Goal: Task Accomplishment & Management: Complete application form

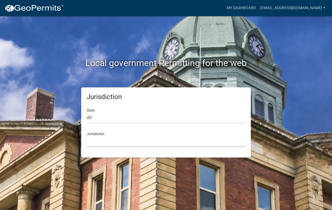
click at [91, 139] on select "[GEOGRAPHIC_DATA], [US_STATE] [GEOGRAPHIC_DATA], [US_STATE][PERSON_NAME][GEOGRA…" at bounding box center [166, 141] width 158 height 11
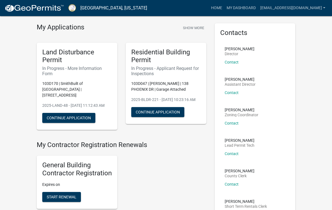
scroll to position [9, 0]
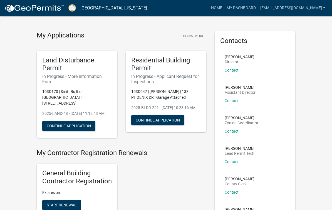
click at [68, 72] on div "Land Disturbance Permit In Progress - More Information Form 103D170 | [GEOGRAPH…" at bounding box center [77, 94] width 81 height 87
click at [67, 124] on button "Continue Application" at bounding box center [68, 126] width 53 height 10
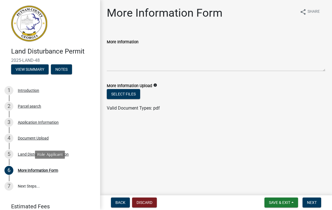
click at [46, 174] on div "6 More Information Form" at bounding box center [47, 170] width 87 height 9
click at [122, 94] on button "Select files" at bounding box center [123, 94] width 33 height 10
click at [39, 170] on div "More Information Form" at bounding box center [38, 171] width 40 height 4
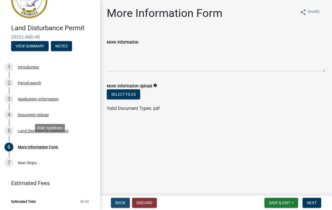
scroll to position [23, 0]
click at [27, 131] on div "Land Disturbance Application" at bounding box center [43, 131] width 51 height 4
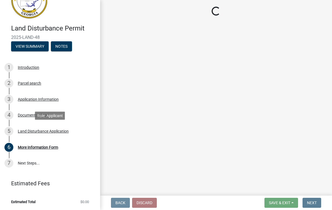
click at [36, 133] on div "Land Disturbance Application" at bounding box center [43, 131] width 51 height 4
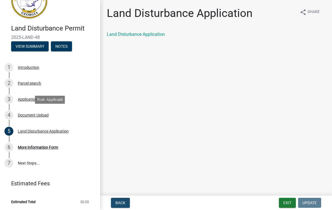
click at [29, 116] on div "Document Upload" at bounding box center [33, 115] width 31 height 4
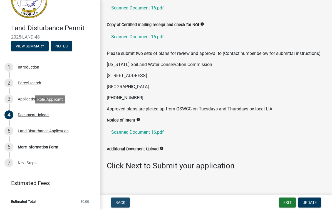
scroll to position [68, 0]
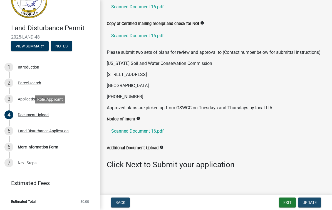
click at [307, 200] on button "Update" at bounding box center [309, 203] width 23 height 10
click at [42, 130] on div "Land Disturbance Application" at bounding box center [43, 131] width 51 height 4
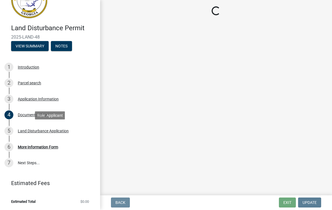
scroll to position [0, 0]
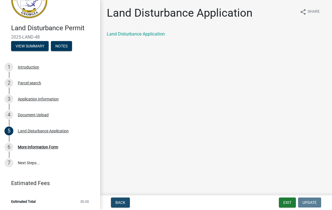
click at [127, 32] on link "Land Disturbance Application" at bounding box center [136, 34] width 58 height 5
click at [43, 145] on div "More Information Form" at bounding box center [38, 147] width 40 height 4
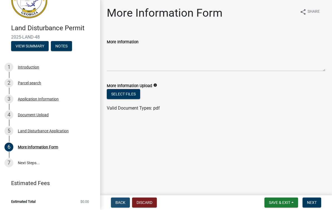
click at [31, 164] on link "7 Next Steps..." at bounding box center [50, 163] width 100 height 16
click at [34, 163] on link "7 Next Steps..." at bounding box center [50, 163] width 100 height 16
click at [311, 201] on span "Next" at bounding box center [312, 203] width 10 height 4
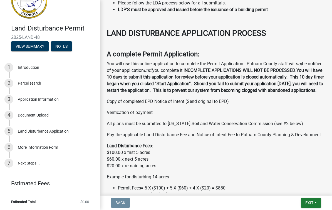
scroll to position [196, 0]
click at [32, 164] on link "7 Next Steps..." at bounding box center [50, 163] width 100 height 16
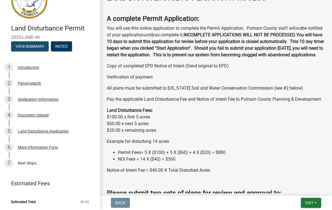
click at [31, 47] on button "View Summary" at bounding box center [29, 46] width 37 height 10
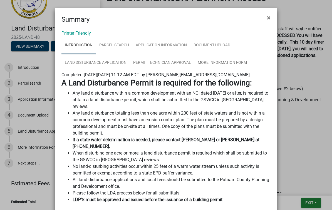
scroll to position [0, 0]
click at [292, 124] on ngb-modal-window "Summary × Printer Friendly Introduction Parcel search Application Information D…" at bounding box center [166, 105] width 332 height 210
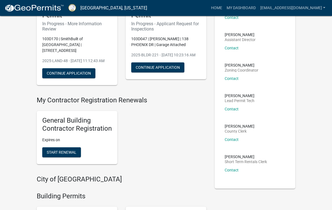
scroll to position [61, 0]
click at [62, 151] on span "Start Renewal" at bounding box center [62, 152] width 30 height 4
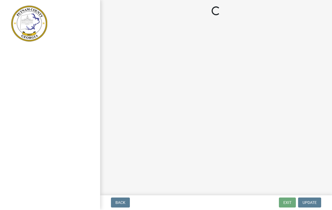
select select "GA"
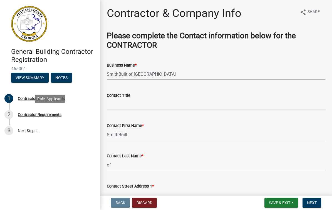
click at [38, 117] on div "2 Contractor Requirements" at bounding box center [47, 114] width 87 height 9
click at [31, 133] on link "3 Next Steps..." at bounding box center [50, 131] width 100 height 16
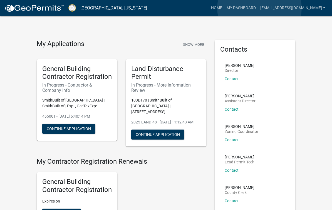
click at [258, 8] on link "My Dashboard" at bounding box center [241, 8] width 34 height 11
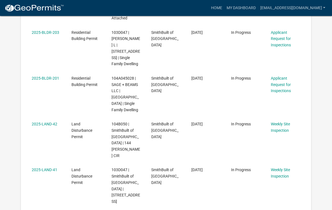
scroll to position [303, 0]
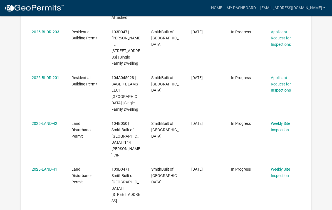
click at [282, 122] on link "Weekly Site Inspection" at bounding box center [279, 127] width 19 height 11
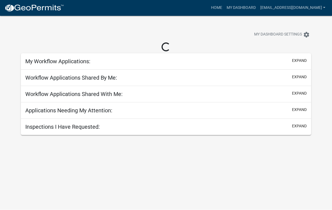
scroll to position [16, 0]
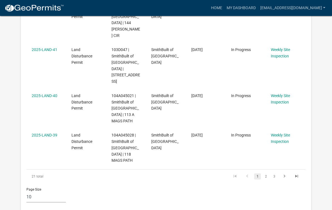
scroll to position [423, 0]
click at [267, 174] on link "2" at bounding box center [265, 177] width 7 height 6
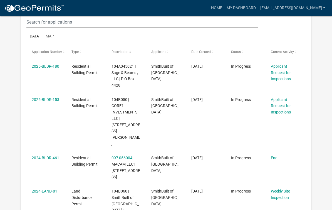
scroll to position [78, 0]
click at [282, 106] on link "Applicant Request for Inspections" at bounding box center [280, 106] width 20 height 17
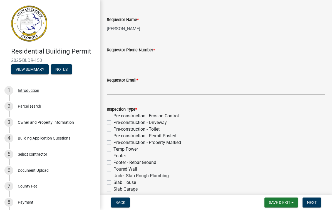
scroll to position [22, 0]
click at [127, 57] on input "Requestor Phone Number *" at bounding box center [216, 59] width 218 height 11
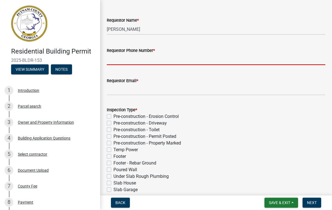
type input "7702313764"
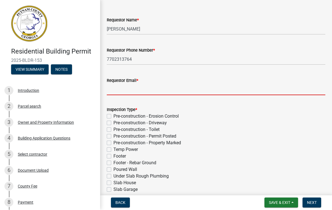
click at [119, 88] on input "Requestor Email *" at bounding box center [216, 89] width 218 height 11
type input "[EMAIL_ADDRESS][DOMAIN_NAME]"
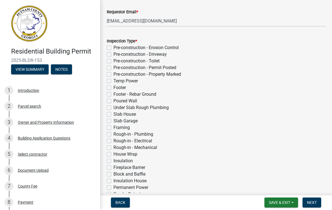
scroll to position [87, 0]
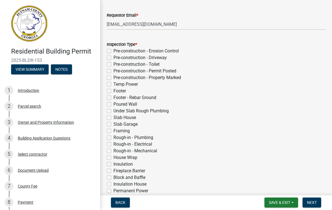
click at [113, 86] on label "Temp Power" at bounding box center [125, 84] width 24 height 7
click at [113, 85] on input "Temp Power" at bounding box center [115, 83] width 4 height 4
checkbox input "true"
checkbox input "false"
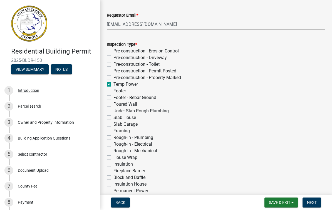
checkbox input "false"
checkbox input "true"
checkbox input "false"
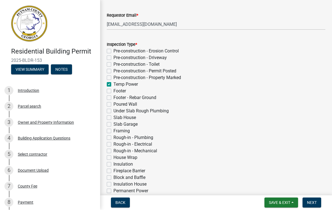
checkbox input "false"
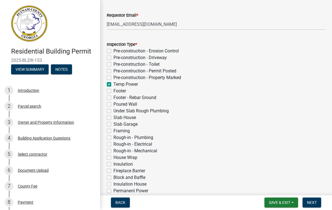
checkbox input "false"
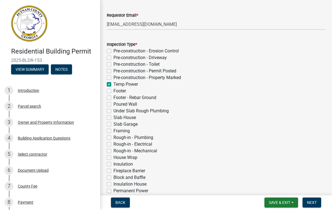
checkbox input "false"
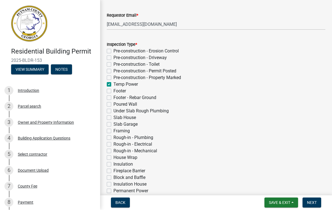
checkbox input "false"
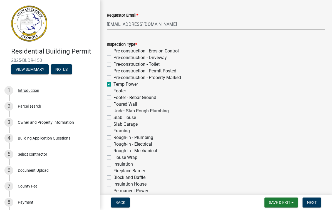
checkbox input "false"
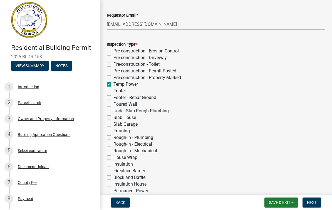
scroll to position [3, 0]
click at [113, 92] on label "Footer" at bounding box center [119, 91] width 12 height 7
click at [113, 92] on input "Footer" at bounding box center [115, 90] width 4 height 4
checkbox input "true"
checkbox input "false"
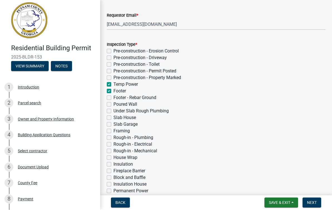
checkbox input "false"
checkbox input "true"
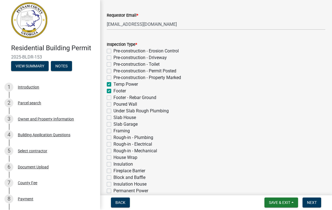
checkbox input "true"
checkbox input "false"
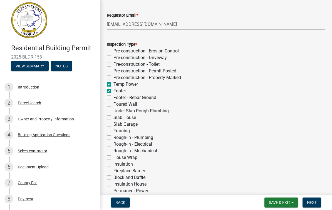
checkbox input "false"
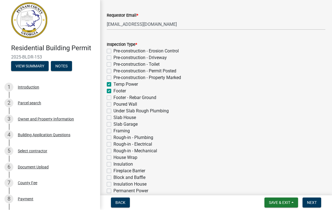
checkbox input "false"
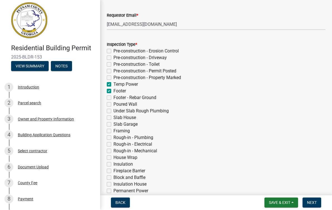
checkbox input "false"
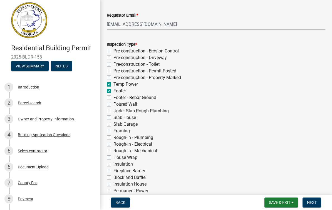
checkbox input "false"
click at [113, 99] on label "Footer - Rebar Ground" at bounding box center [134, 98] width 43 height 7
click at [113, 98] on input "Footer - Rebar Ground" at bounding box center [115, 97] width 4 height 4
checkbox input "true"
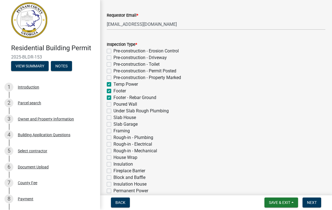
checkbox input "false"
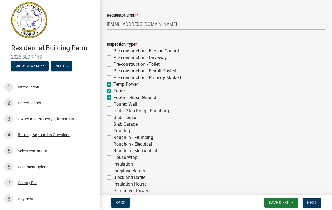
checkbox input "true"
checkbox input "false"
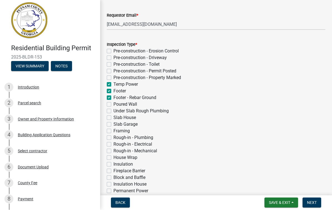
checkbox input "false"
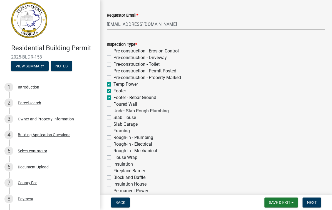
checkbox input "false"
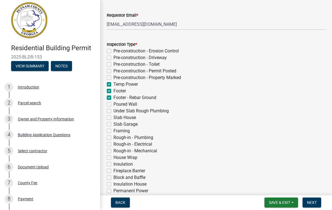
checkbox input "false"
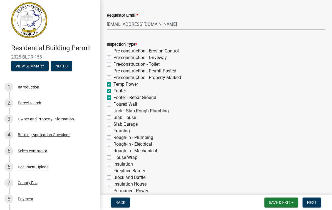
checkbox input "false"
click at [318, 48] on div "Pre-construction - Erosion Control" at bounding box center [216, 51] width 218 height 7
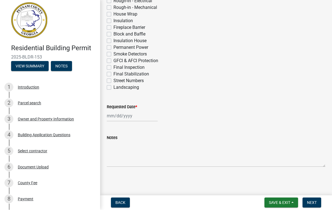
scroll to position [231, 0]
click at [116, 116] on div at bounding box center [132, 116] width 51 height 11
select select "8"
select select "2025"
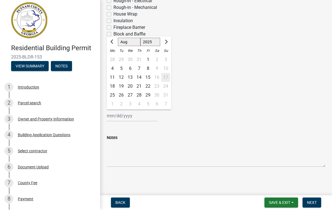
click at [148, 78] on div "15" at bounding box center [147, 77] width 9 height 9
type input "[DATE]"
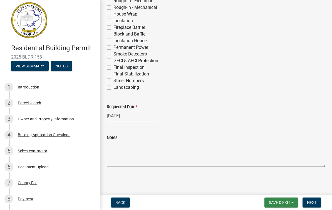
click at [278, 199] on button "Save & Exit" at bounding box center [281, 203] width 34 height 10
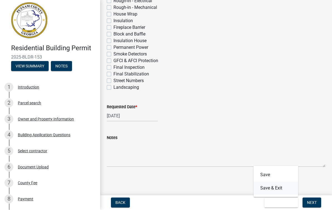
click at [277, 188] on button "Save & Exit" at bounding box center [275, 188] width 44 height 13
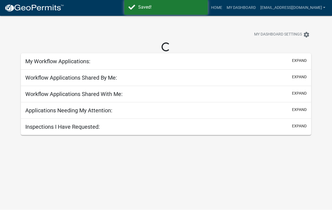
scroll to position [0, 0]
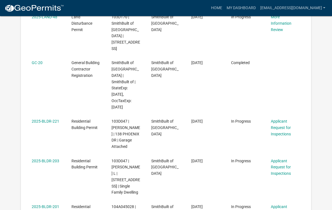
scroll to position [174, 0]
click at [280, 119] on link "Applicant Request for Inspections" at bounding box center [280, 127] width 20 height 17
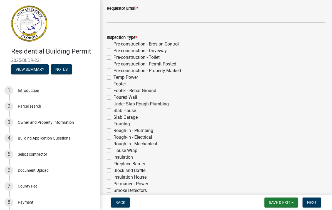
scroll to position [86, 0]
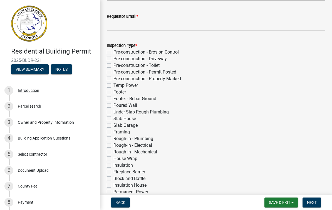
click at [113, 84] on label "Temp Power" at bounding box center [125, 85] width 24 height 7
click at [113, 84] on input "Temp Power" at bounding box center [115, 84] width 4 height 4
checkbox input "true"
checkbox input "false"
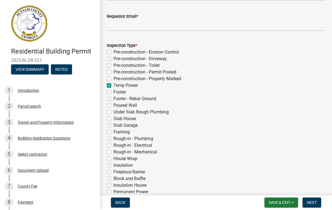
checkbox input "false"
checkbox input "true"
checkbox input "false"
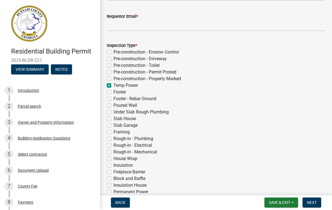
checkbox input "false"
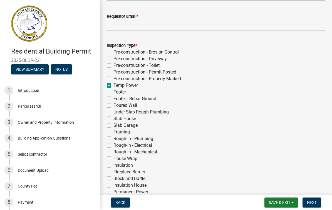
checkbox input "false"
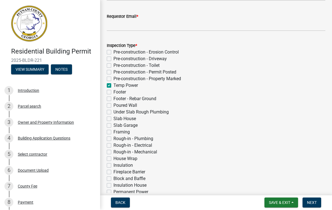
checkbox input "false"
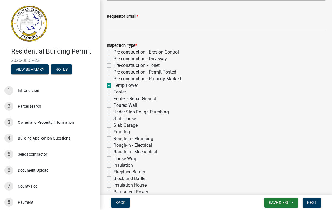
checkbox input "false"
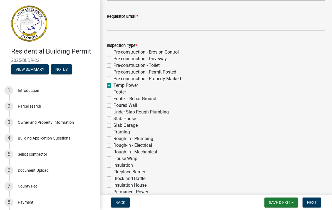
checkbox input "false"
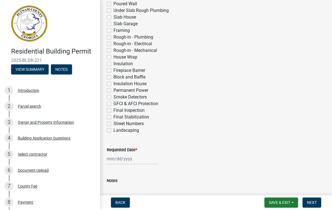
scroll to position [188, 0]
click at [120, 161] on div at bounding box center [132, 158] width 51 height 11
select select "8"
select select "2025"
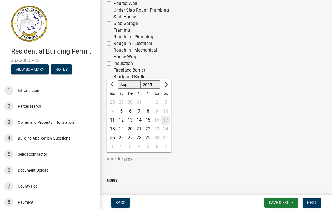
click at [147, 121] on div "15" at bounding box center [147, 120] width 9 height 9
type input "[DATE]"
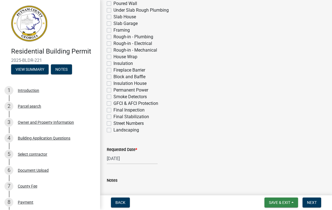
click at [280, 201] on span "Save & Exit" at bounding box center [279, 203] width 21 height 4
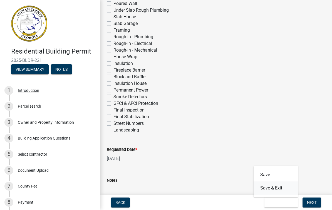
click at [282, 190] on button "Save & Exit" at bounding box center [275, 188] width 44 height 13
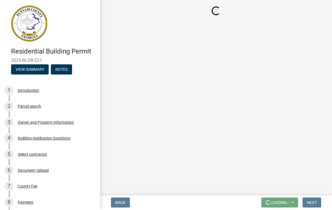
scroll to position [0, 0]
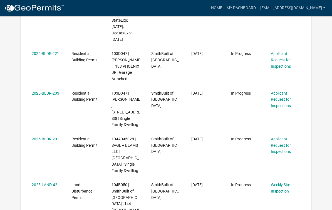
scroll to position [244, 0]
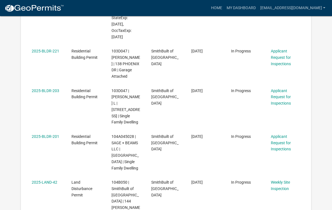
click at [123, 134] on div "104A045028 | SAGE + BEAMS LLC | [GEOGRAPHIC_DATA] | Single Family Dwelling" at bounding box center [125, 153] width 29 height 38
click at [280, 134] on link "Applicant Request for Inspections" at bounding box center [280, 142] width 20 height 17
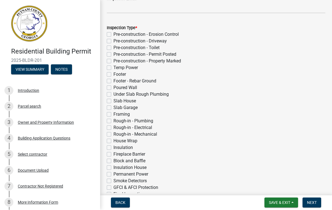
scroll to position [103, 0]
click at [113, 69] on label "Temp Power" at bounding box center [125, 68] width 24 height 7
click at [113, 69] on input "Temp Power" at bounding box center [115, 67] width 4 height 4
checkbox input "true"
checkbox input "false"
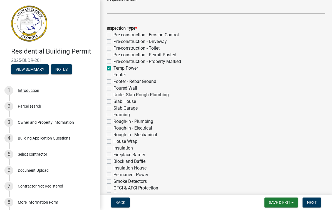
checkbox input "false"
checkbox input "true"
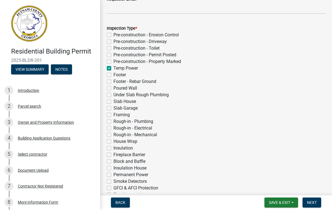
checkbox input "false"
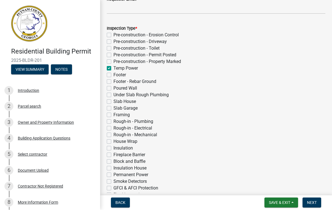
checkbox input "false"
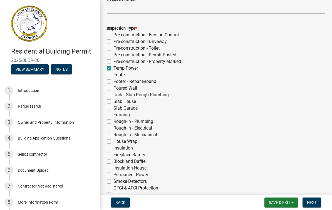
checkbox input "false"
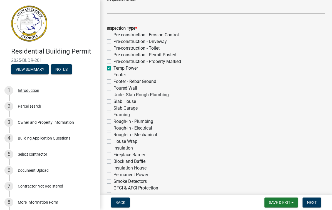
checkbox input "false"
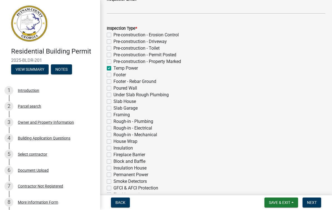
checkbox input "false"
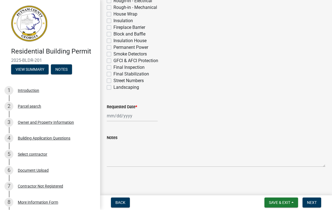
scroll to position [231, 0]
click at [117, 114] on div at bounding box center [132, 116] width 51 height 11
select select "8"
select select "2025"
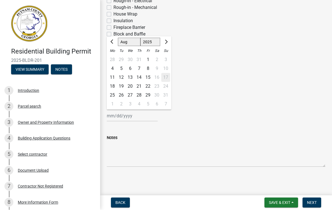
click at [146, 77] on div "15" at bounding box center [147, 77] width 9 height 9
type input "[DATE]"
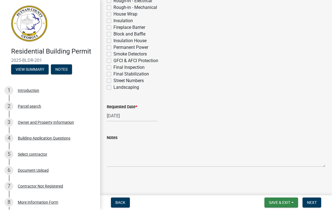
click at [282, 201] on span "Save & Exit" at bounding box center [279, 203] width 21 height 4
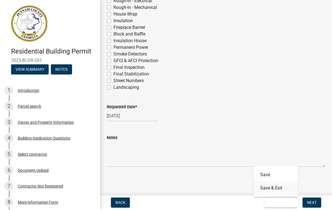
click at [279, 188] on button "Save & Exit" at bounding box center [275, 188] width 44 height 13
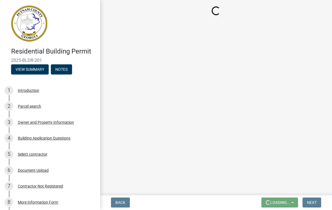
scroll to position [0, 0]
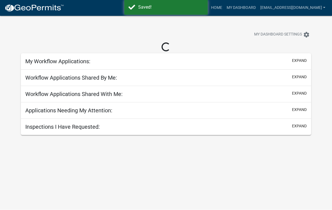
scroll to position [0, 0]
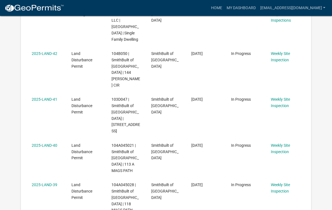
scroll to position [373, 0]
click at [124, 143] on span "104A045021 | SmithBuilt of [GEOGRAPHIC_DATA] | 113 A MAGS PATH" at bounding box center [124, 158] width 27 height 30
click at [282, 143] on link "Weekly Site Inspection" at bounding box center [279, 148] width 19 height 11
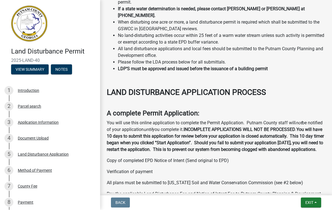
scroll to position [154, 0]
click at [122, 197] on nav "Back Exit Save Save & Exit" at bounding box center [216, 203] width 232 height 14
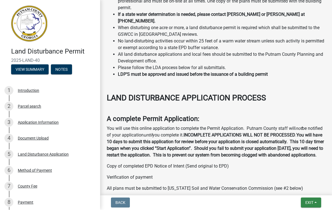
click at [310, 203] on span "Exit" at bounding box center [309, 203] width 8 height 4
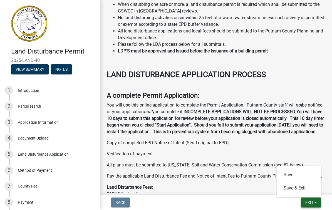
scroll to position [172, 0]
click at [300, 190] on button "Save & Exit" at bounding box center [299, 188] width 44 height 13
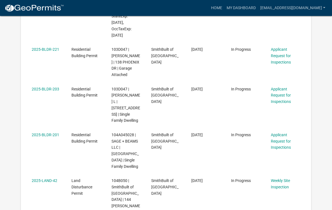
scroll to position [246, 0]
click at [280, 132] on link "Applicant Request for Inspections" at bounding box center [280, 140] width 20 height 17
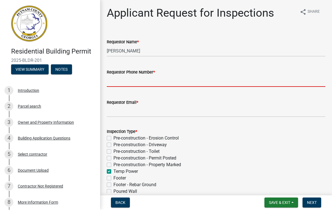
click at [119, 84] on input "Requestor Phone Number *" at bounding box center [216, 81] width 218 height 11
type input "7702313764"
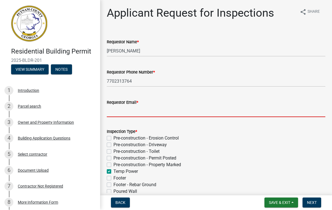
click at [115, 113] on input "Requestor Email *" at bounding box center [216, 111] width 218 height 11
type input "[EMAIL_ADDRESS][DOMAIN_NAME]"
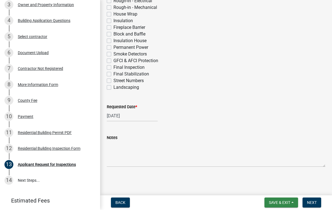
click at [275, 201] on span "Save & Exit" at bounding box center [279, 203] width 21 height 4
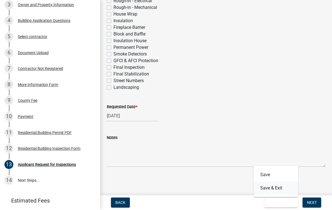
click at [277, 188] on button "Save & Exit" at bounding box center [275, 188] width 44 height 13
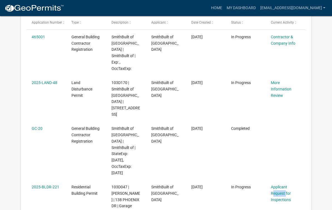
click at [285, 127] on datatable-body-cell at bounding box center [285, 151] width 40 height 59
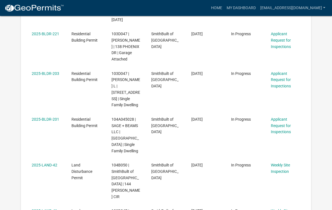
click at [281, 117] on link "Applicant Request for Inspections" at bounding box center [280, 125] width 20 height 17
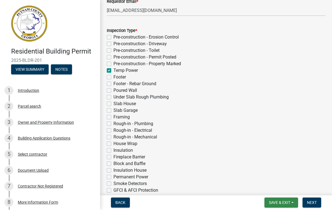
click at [282, 201] on span "Save & Exit" at bounding box center [279, 203] width 21 height 4
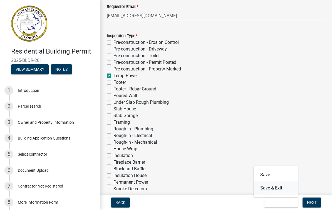
click at [271, 188] on button "Save & Exit" at bounding box center [275, 188] width 44 height 13
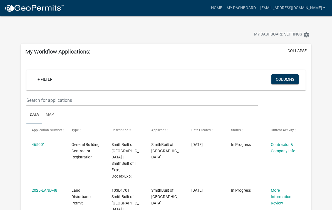
click at [285, 118] on ul "Data Map" at bounding box center [165, 114] width 279 height 17
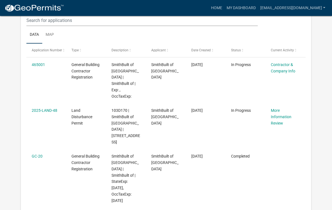
scroll to position [80, 0]
click at [259, 165] on datatable-body-cell "Completed" at bounding box center [245, 178] width 40 height 59
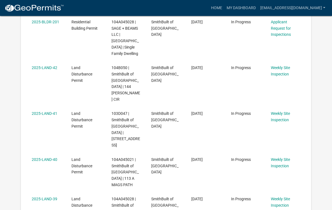
scroll to position [362, 0]
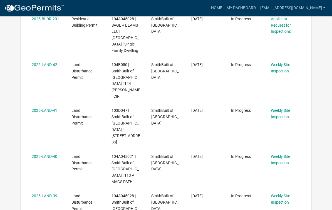
click at [259, 189] on datatable-body-cell "In Progress" at bounding box center [245, 209] width 40 height 40
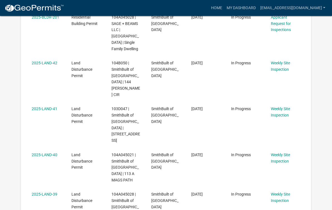
scroll to position [363, 0]
click at [277, 192] on link "Weekly Site Inspection" at bounding box center [279, 197] width 19 height 11
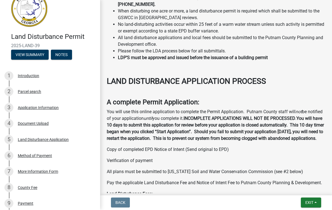
scroll to position [164, 0]
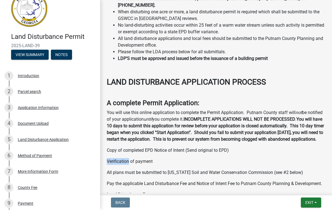
click at [260, 155] on div "A Land Disturbance Permit is required for the following: Any land disturbance w…" at bounding box center [216, 210] width 218 height 546
click at [276, 147] on p "Copy of completed EPD Notice of Intent (Send original to EPD)" at bounding box center [216, 150] width 218 height 7
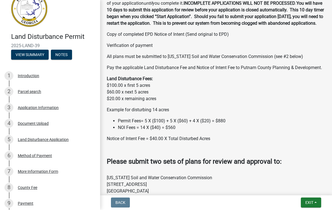
scroll to position [280, 0]
